Goal: Transaction & Acquisition: Purchase product/service

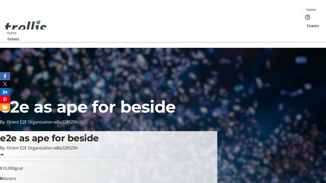
click at [306, 23] on span "Tickets" at bounding box center [312, 25] width 12 height 5
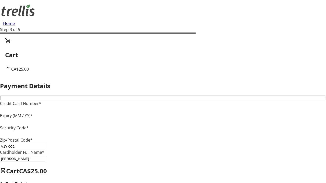
type input "V1Y 0C2"
